Goal: Transaction & Acquisition: Obtain resource

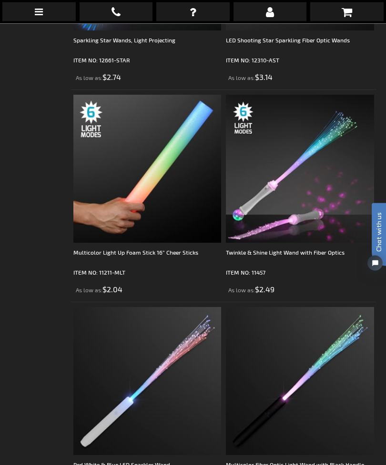
scroll to position [554, 0]
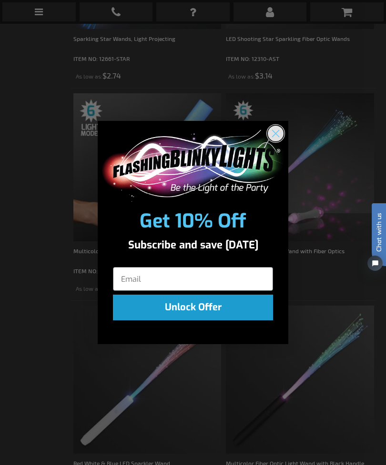
click at [276, 141] on circle "Close dialog" at bounding box center [276, 134] width 16 height 16
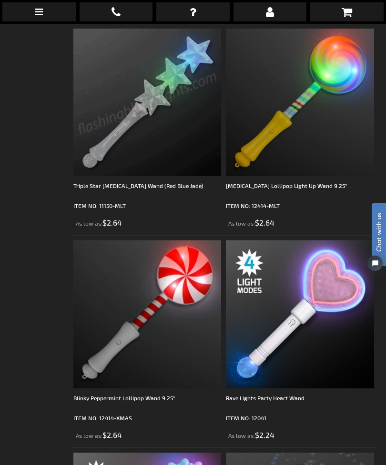
scroll to position [5499, 0]
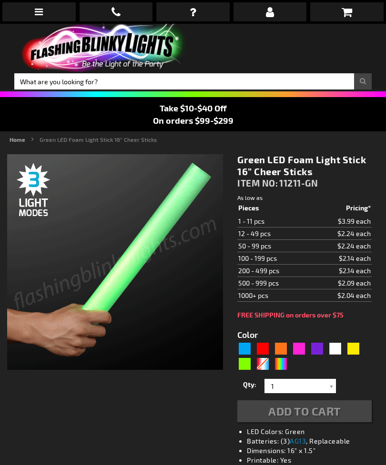
type input "5648"
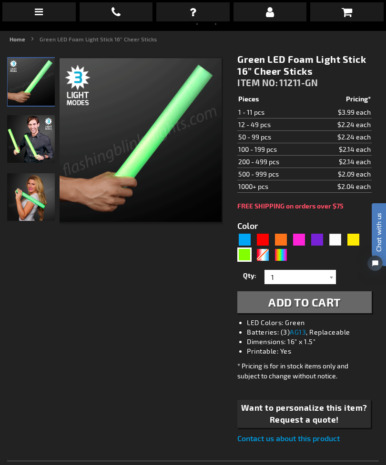
scroll to position [99, 0]
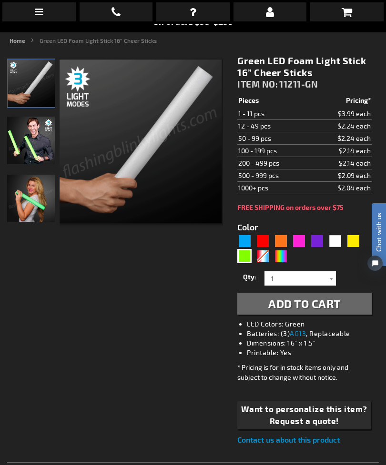
click at [329, 155] on td "$2.14 each" at bounding box center [341, 151] width 60 height 12
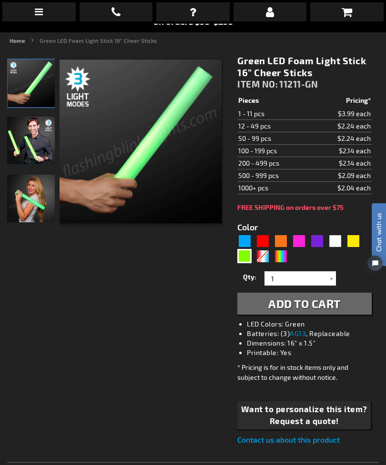
click at [364, 151] on td "$2.14 each" at bounding box center [341, 151] width 60 height 12
click at [331, 280] on div at bounding box center [331, 278] width 10 height 14
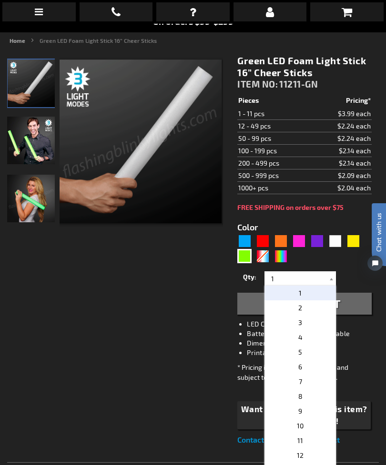
click at [333, 280] on div at bounding box center [331, 278] width 10 height 14
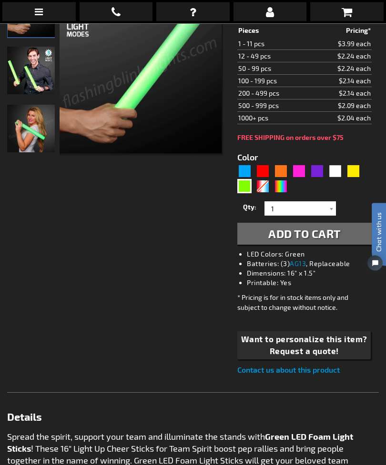
scroll to position [168, 0]
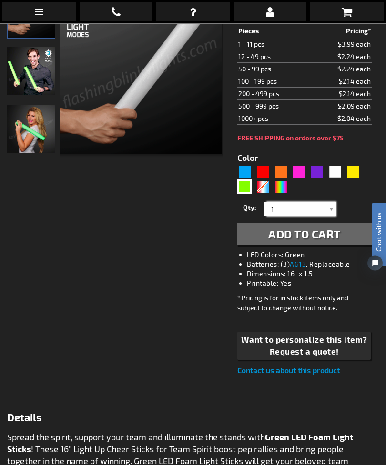
click at [290, 212] on input "1" at bounding box center [301, 209] width 69 height 14
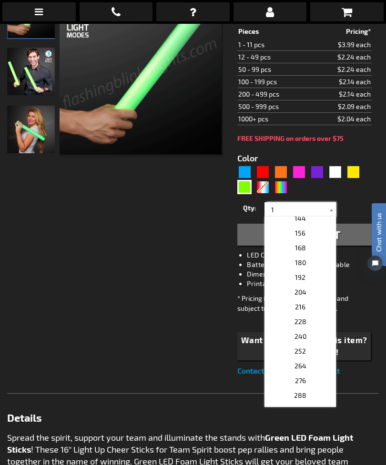
scroll to position [331, 0]
click at [313, 291] on p "204" at bounding box center [299, 291] width 71 height 15
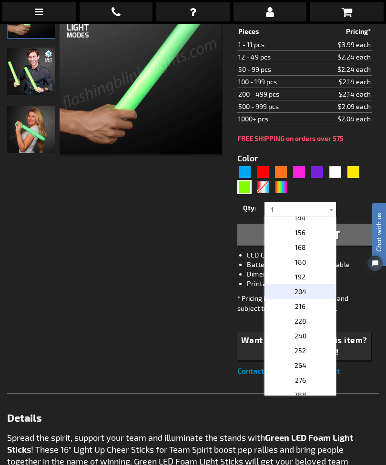
type input "204"
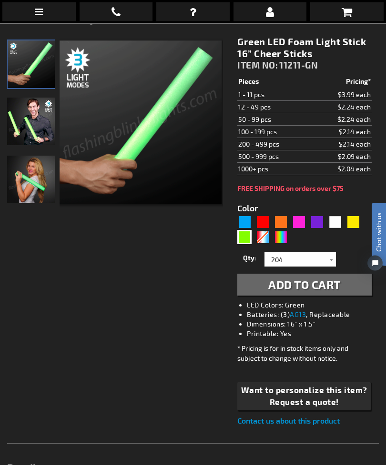
scroll to position [119, 0]
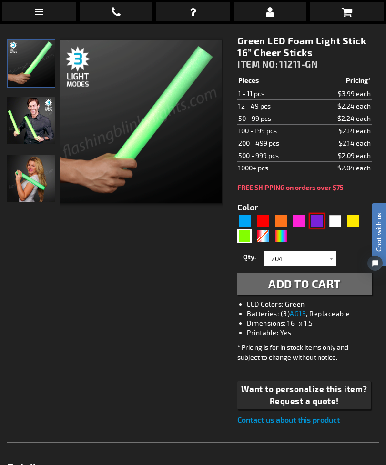
click at [321, 221] on div "Purple" at bounding box center [317, 221] width 14 height 14
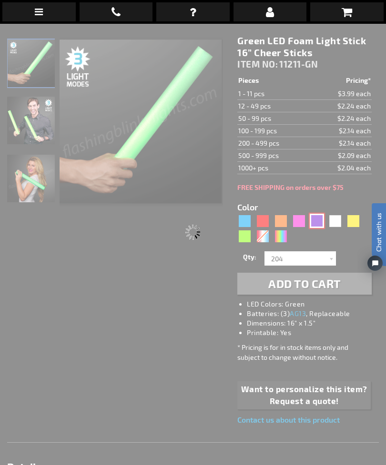
type input "5640"
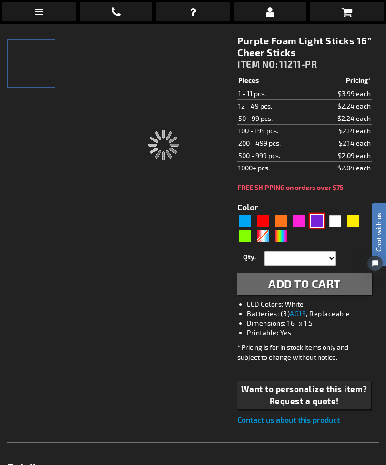
type input "11211-PR"
type input "Customize - Purple Foam Light Sticks 16&rdquo; Cheer Sticks - ITEM NO: 11211-PR"
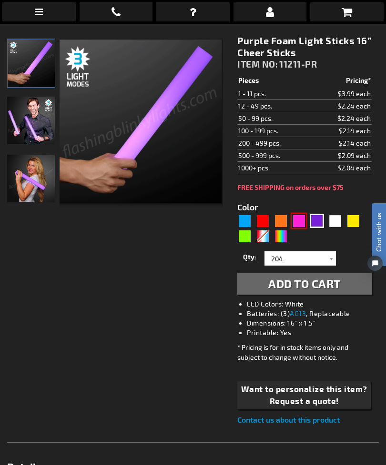
click at [299, 223] on div "Pink" at bounding box center [298, 221] width 14 height 14
type input "5639"
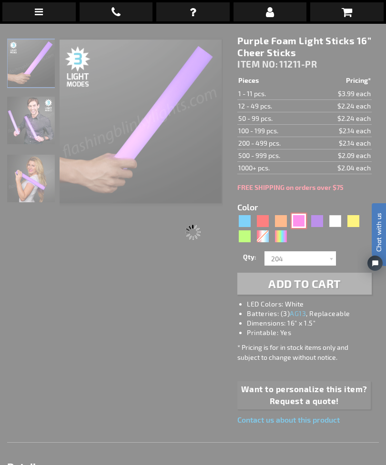
type input "11211-PK"
type input "Customize - Pink LED Foam Stick 16&rdquo; Cheer Sticks - ITEM NO: 11211-PK"
select select
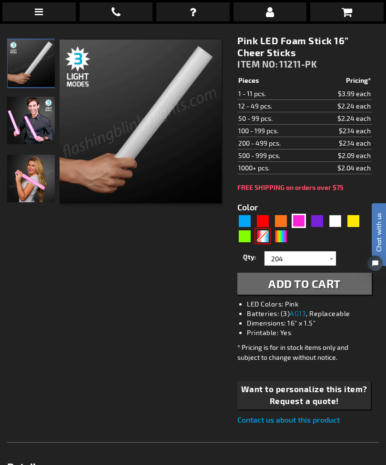
click at [266, 236] on div "RWB" at bounding box center [262, 236] width 14 height 14
type input "5643"
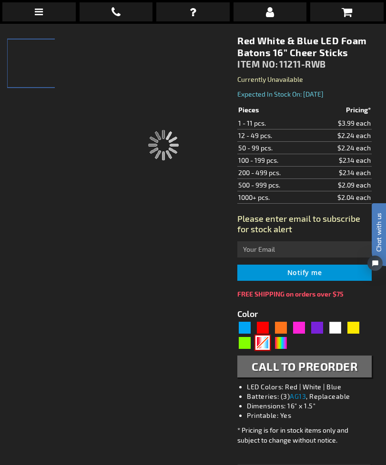
type input "11211-RWB"
type input "Customize - Red White &amp; Blue LED Foam Batons 16&rdquo; Cheer Sticks - ITEM …"
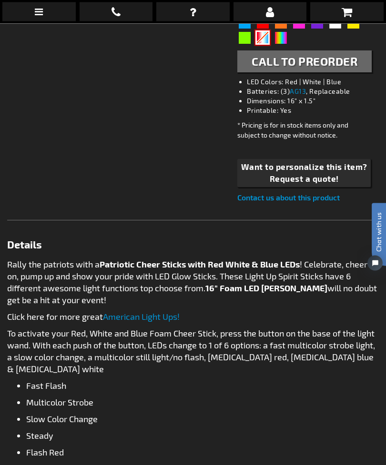
scroll to position [424, 0]
click at [321, 178] on span "Request a quote!" at bounding box center [304, 179] width 126 height 12
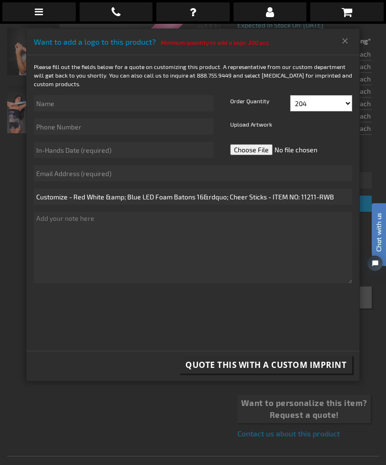
scroll to position [187, 0]
